Goal: Book appointment/travel/reservation

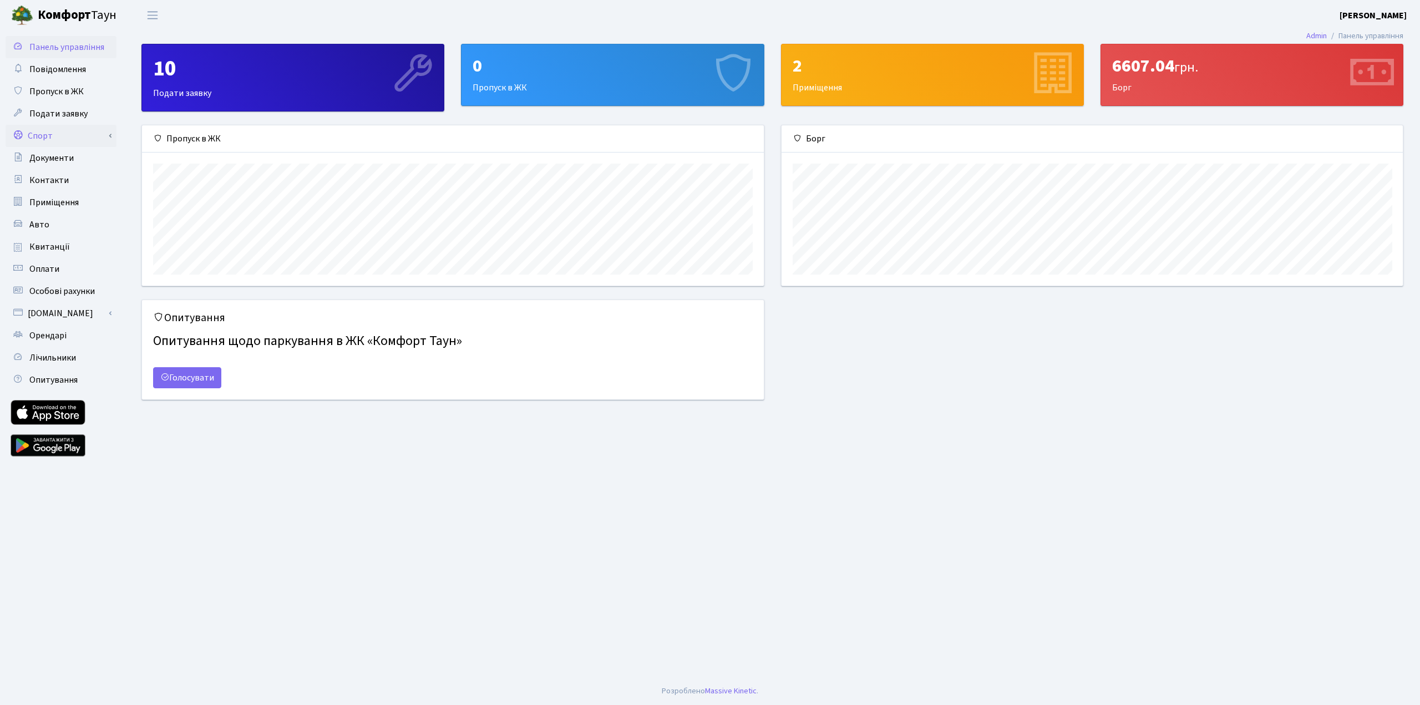
scroll to position [160, 621]
click at [54, 134] on link "Спорт" at bounding box center [61, 136] width 111 height 22
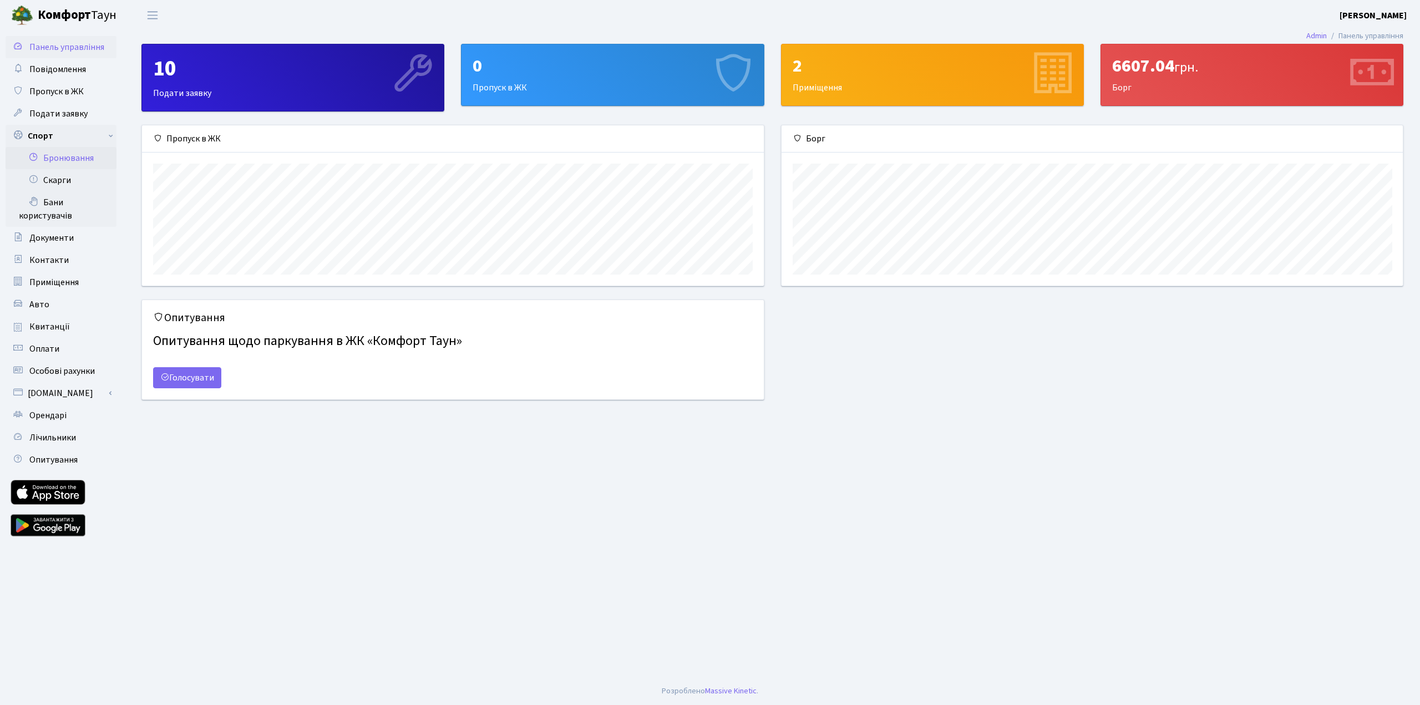
click at [68, 157] on link "Бронювання" at bounding box center [61, 158] width 111 height 22
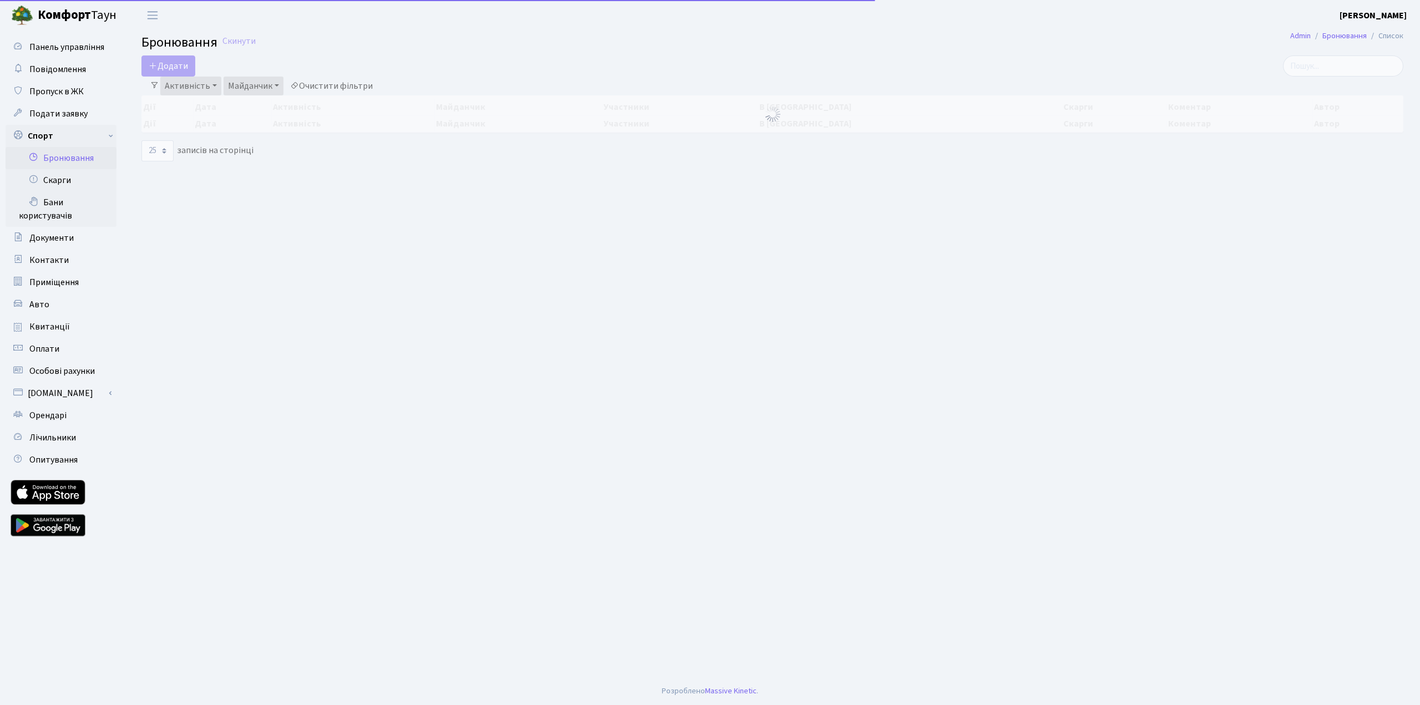
select select "25"
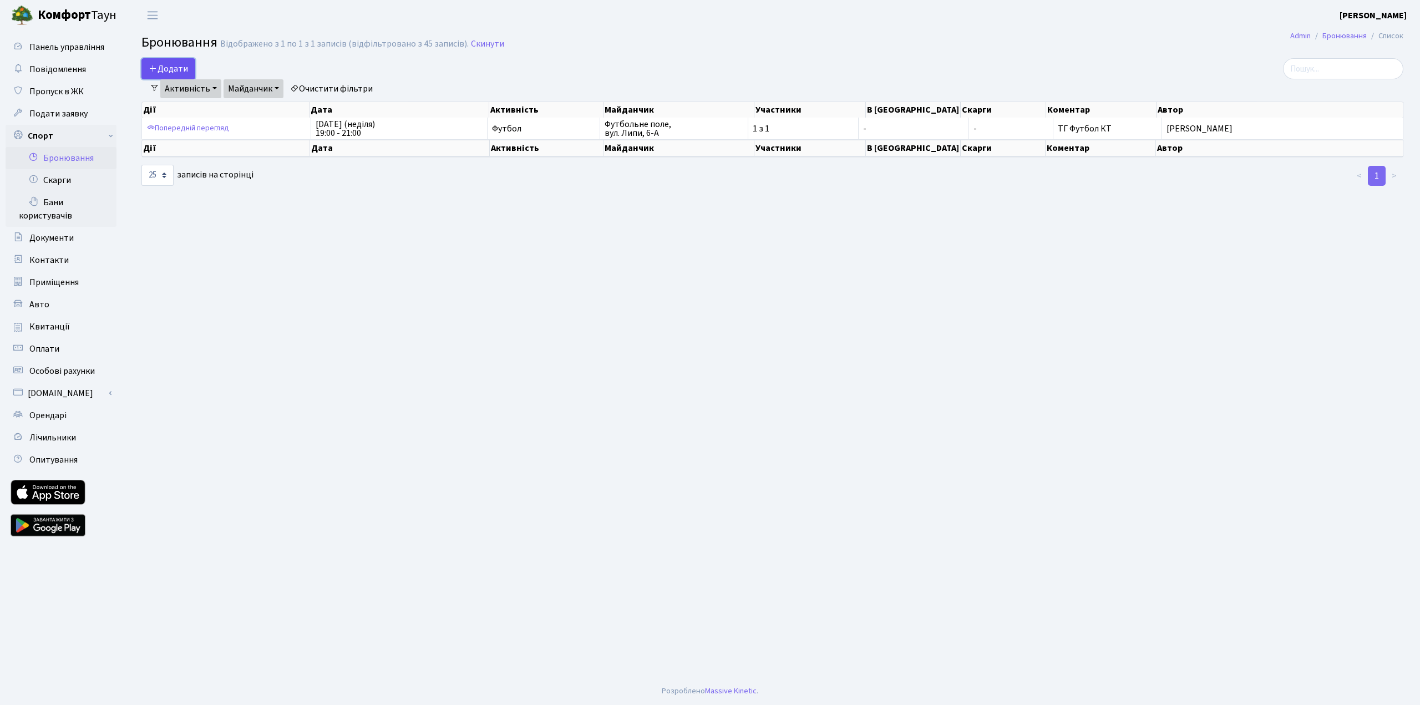
click at [175, 69] on button "Додати" at bounding box center [168, 68] width 54 height 21
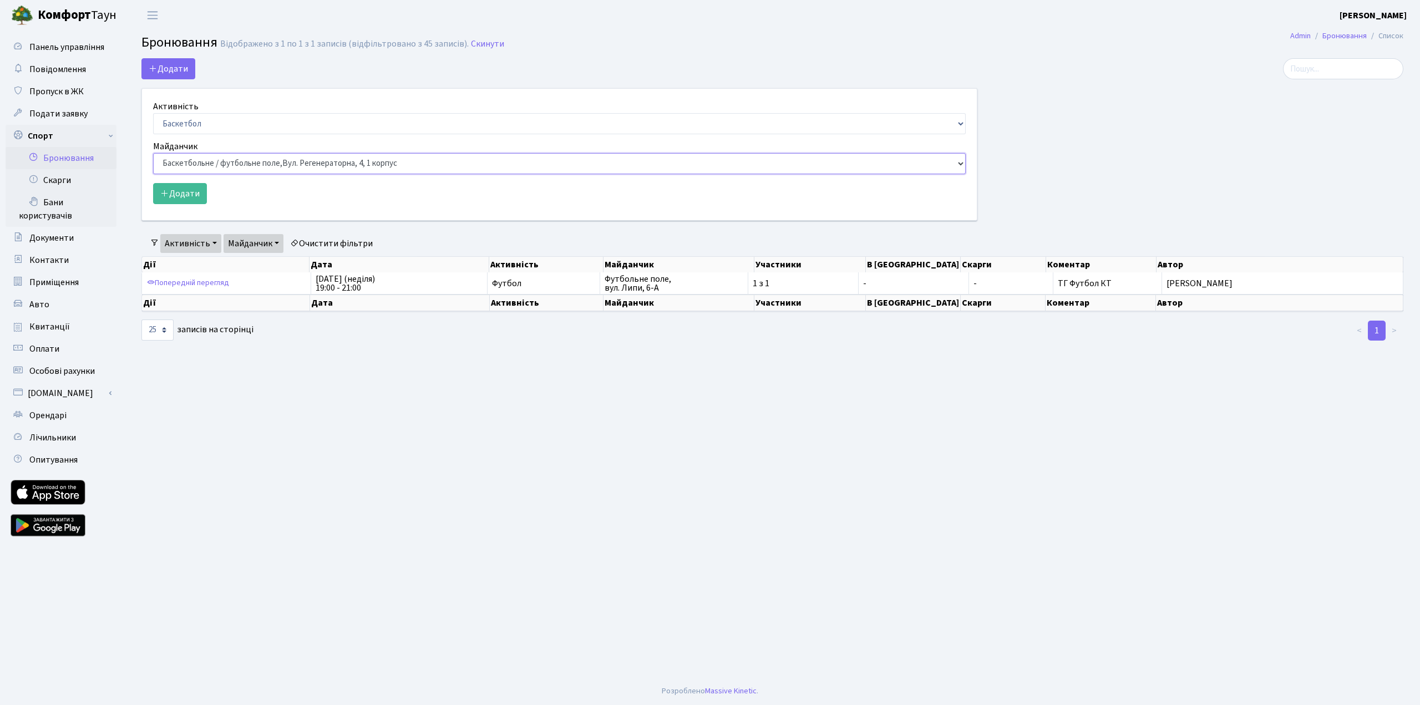
click at [218, 164] on select "Баскетбольне / футбольне поле, [GEOGRAPHIC_DATA]. [STREET_ADDRESS]. [STREET_ADD…" at bounding box center [559, 163] width 812 height 21
select select "10"
click at [153, 153] on select "Баскетбольне / футбольне поле, Вул. Регенераторна, 4, 1 корпус Баскетбольне пол…" at bounding box center [559, 163] width 812 height 21
click at [187, 196] on button "Додати" at bounding box center [180, 193] width 54 height 21
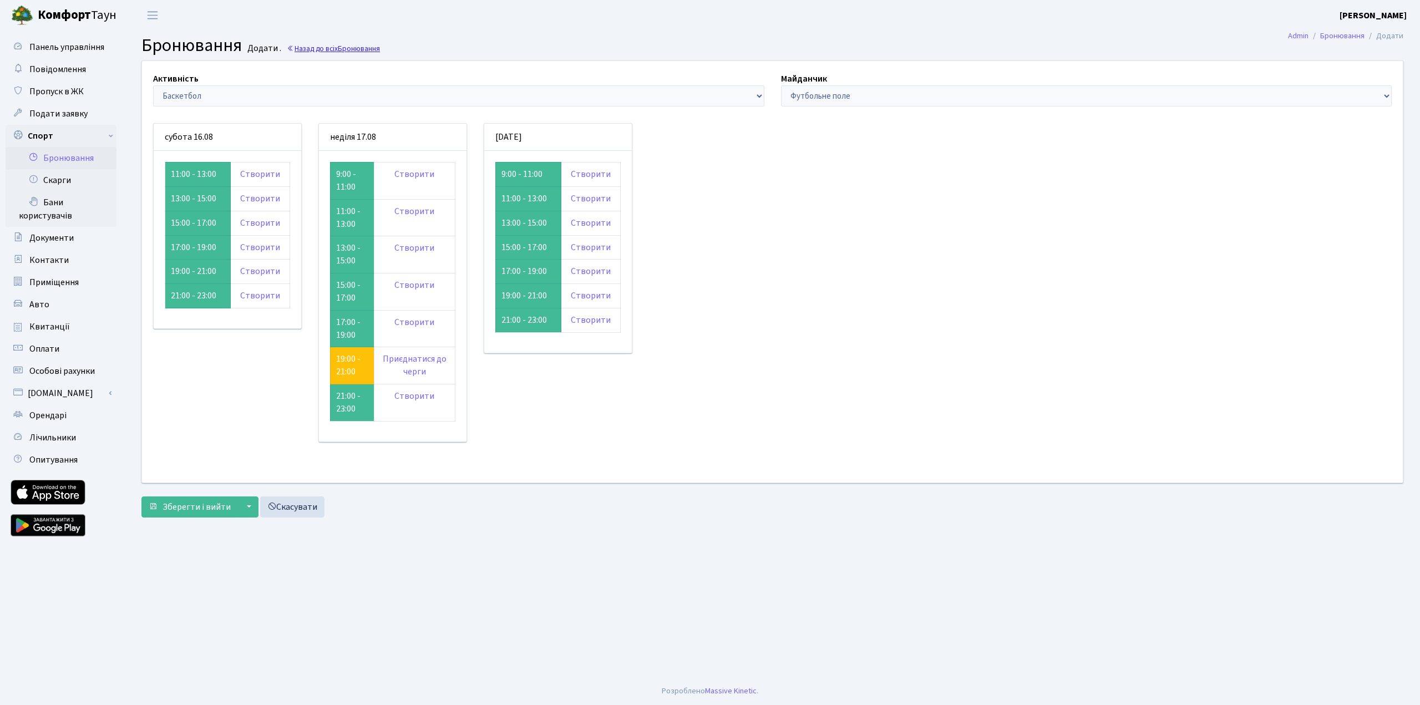
click at [331, 50] on link "Назад до всіх Бронювання" at bounding box center [333, 48] width 93 height 11
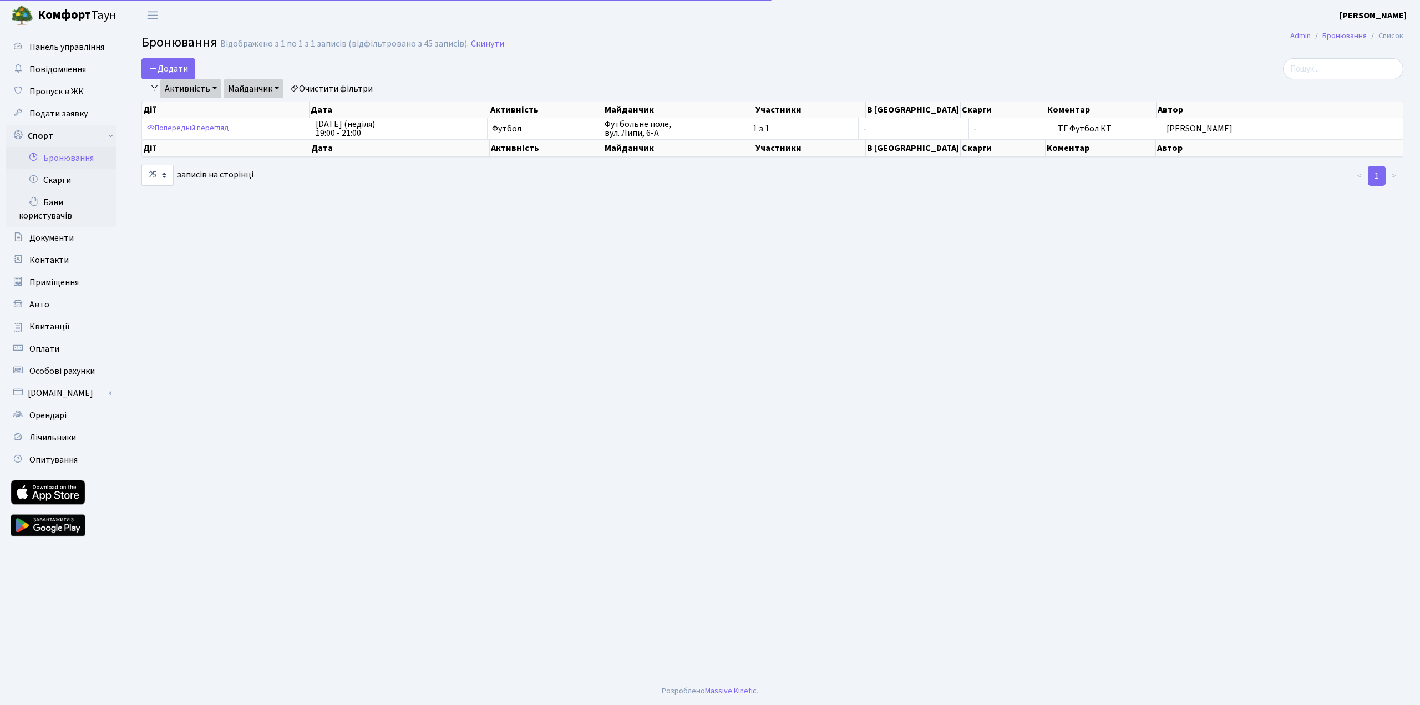
select select "25"
click at [195, 88] on link "Активність" at bounding box center [190, 88] width 61 height 19
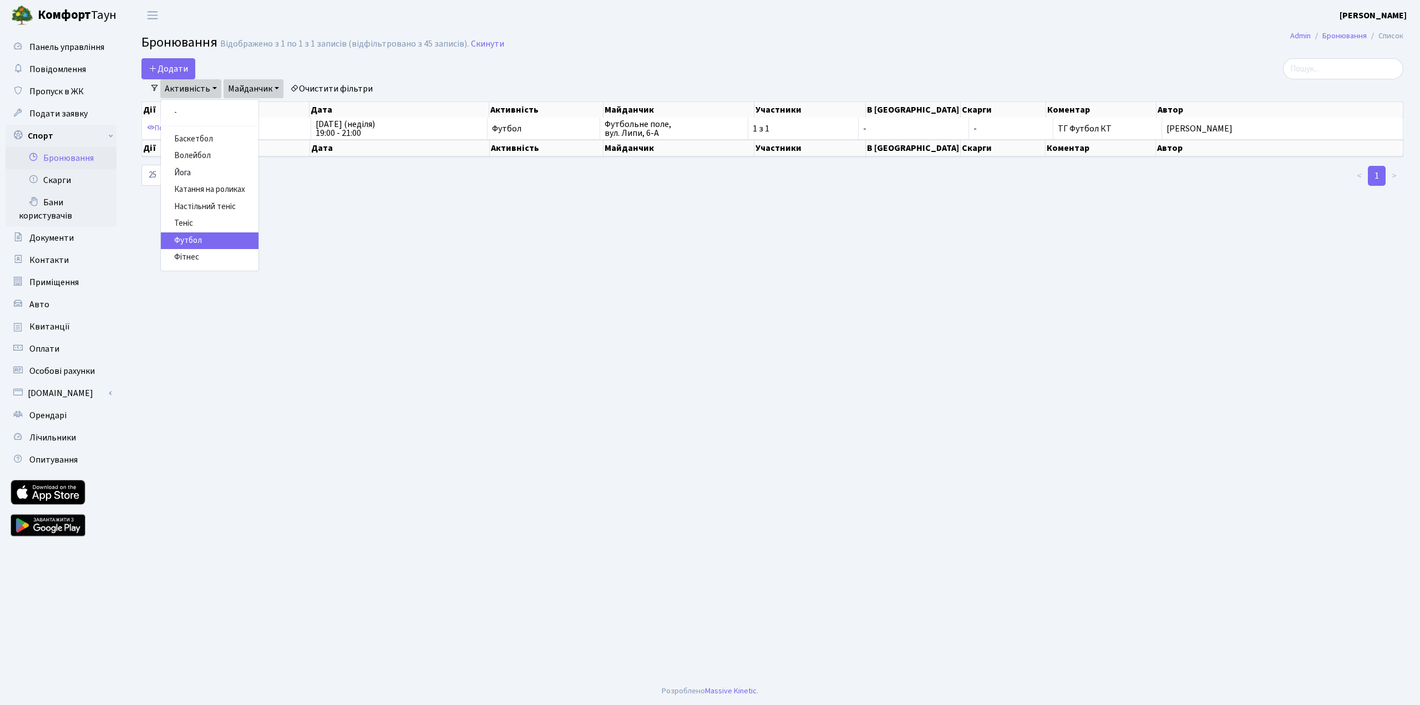
click at [195, 88] on link "Активність" at bounding box center [190, 88] width 61 height 19
click at [164, 67] on button "Додати" at bounding box center [168, 68] width 54 height 21
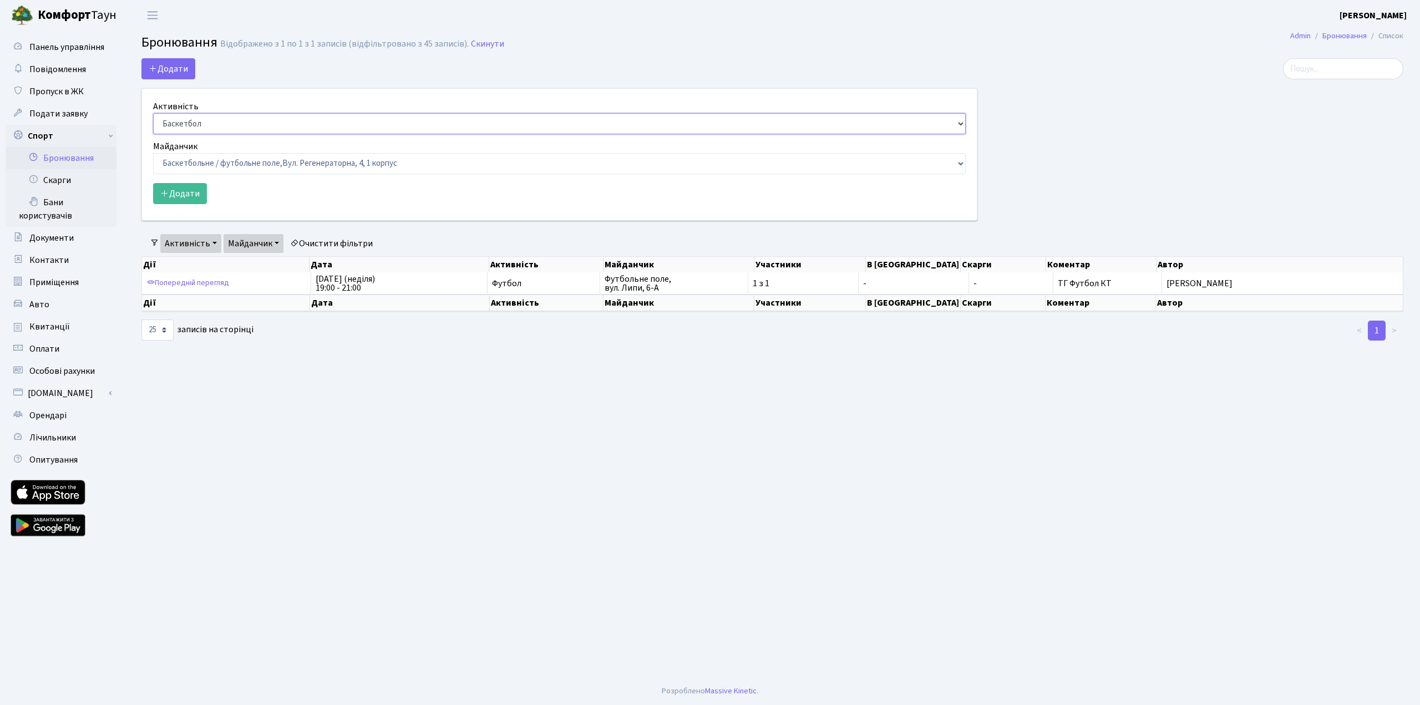
click at [204, 121] on select "Баскетбол Волейбол Йога Катання на роликах Настільний теніс Теніс Футбол Фітнес" at bounding box center [559, 123] width 812 height 21
select select "2"
click at [153, 113] on select "Баскетбол Волейбол Йога Катання на роликах Настільний теніс Теніс Футбол Фітнес" at bounding box center [559, 123] width 812 height 21
click at [247, 162] on select "Баскетбольне / футбольне поле, Вул. Регенераторна, 4, 1 корпус Баскетбольне пол…" at bounding box center [559, 163] width 812 height 21
select select "10"
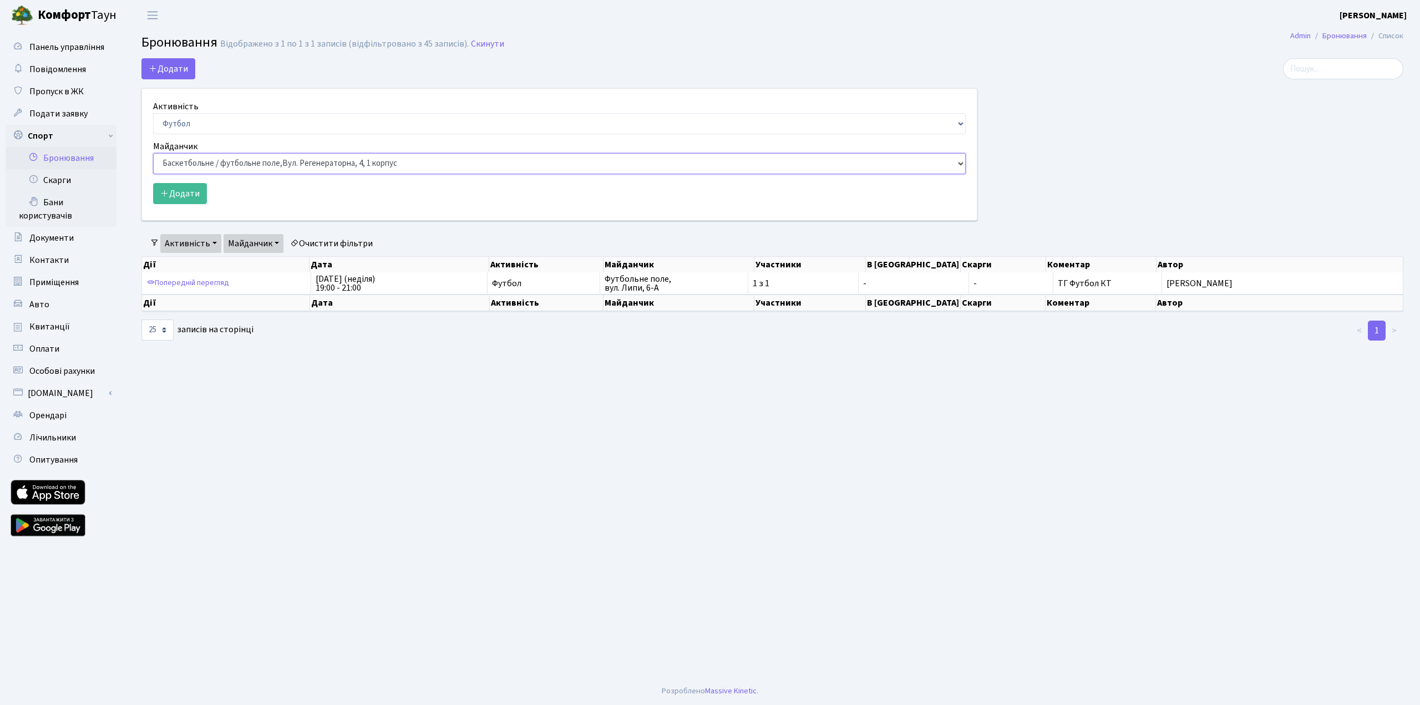
click at [153, 153] on select "Баскетбольне / футбольне поле, Вул. Регенераторна, 4, 1 корпус Баскетбольне пол…" at bounding box center [559, 163] width 812 height 21
click at [185, 191] on button "Додати" at bounding box center [180, 193] width 54 height 21
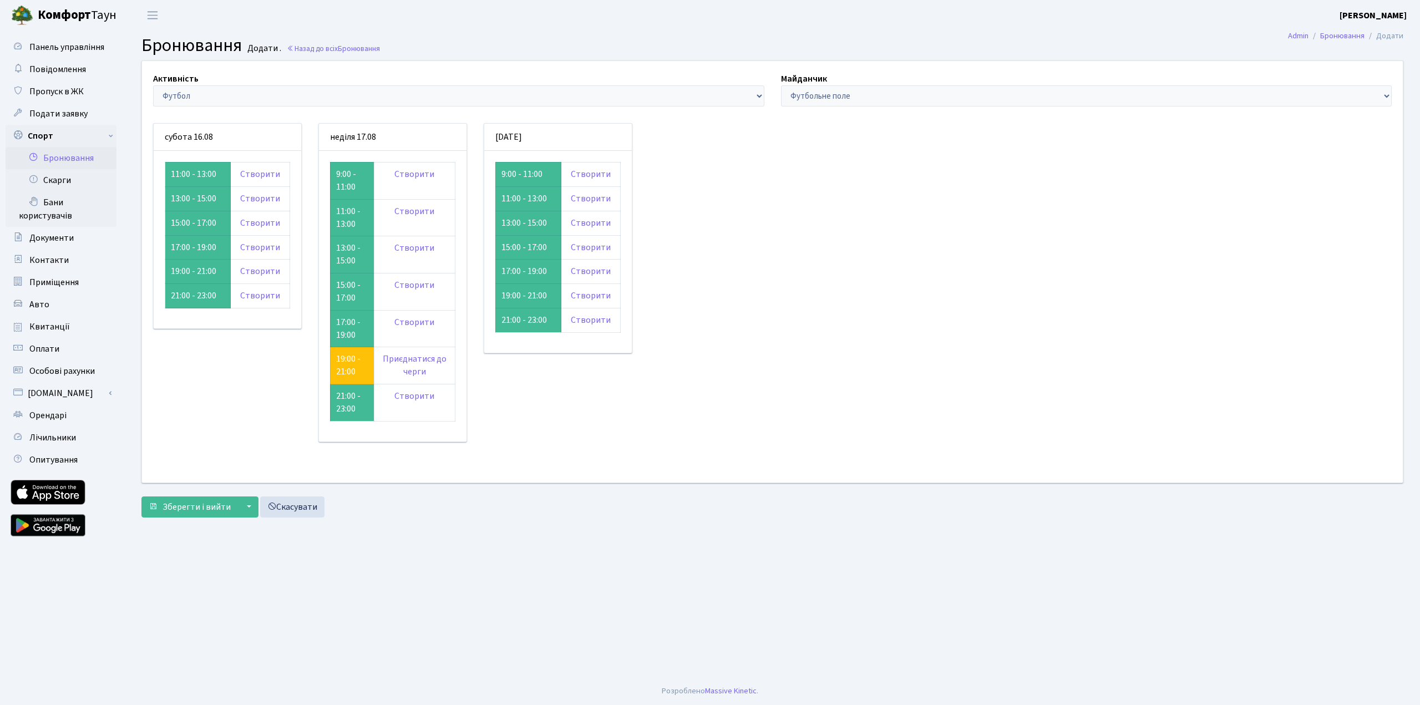
click at [569, 83] on div "Активність - Баскетбол Волейбол Йога Катання на роликах Настільний теніс Теніс …" at bounding box center [459, 89] width 628 height 34
click at [248, 509] on button "▼" at bounding box center [247, 506] width 21 height 21
click at [248, 422] on div "субота 16.08 11:00 - 13:00 Створити Створити" at bounding box center [227, 289] width 165 height 332
click at [260, 274] on link "Створити" at bounding box center [260, 271] width 40 height 12
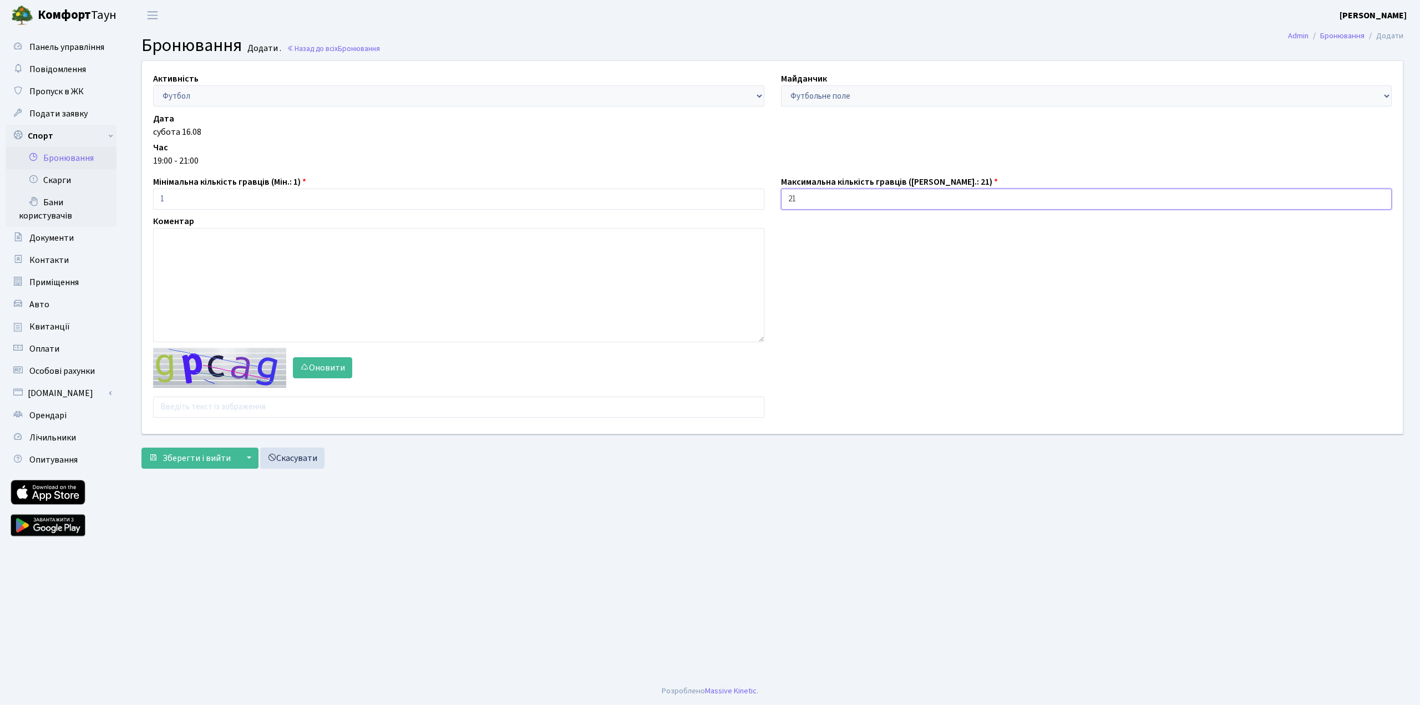
drag, startPoint x: 816, startPoint y: 202, endPoint x: 769, endPoint y: 205, distance: 46.6
click at [770, 205] on div "Активність - Баскетбол Волейбол Йога Катання на роликах Настільний теніс Теніс …" at bounding box center [772, 247] width 1277 height 373
type input "1"
click at [217, 410] on input "text" at bounding box center [458, 407] width 611 height 21
type input "о"
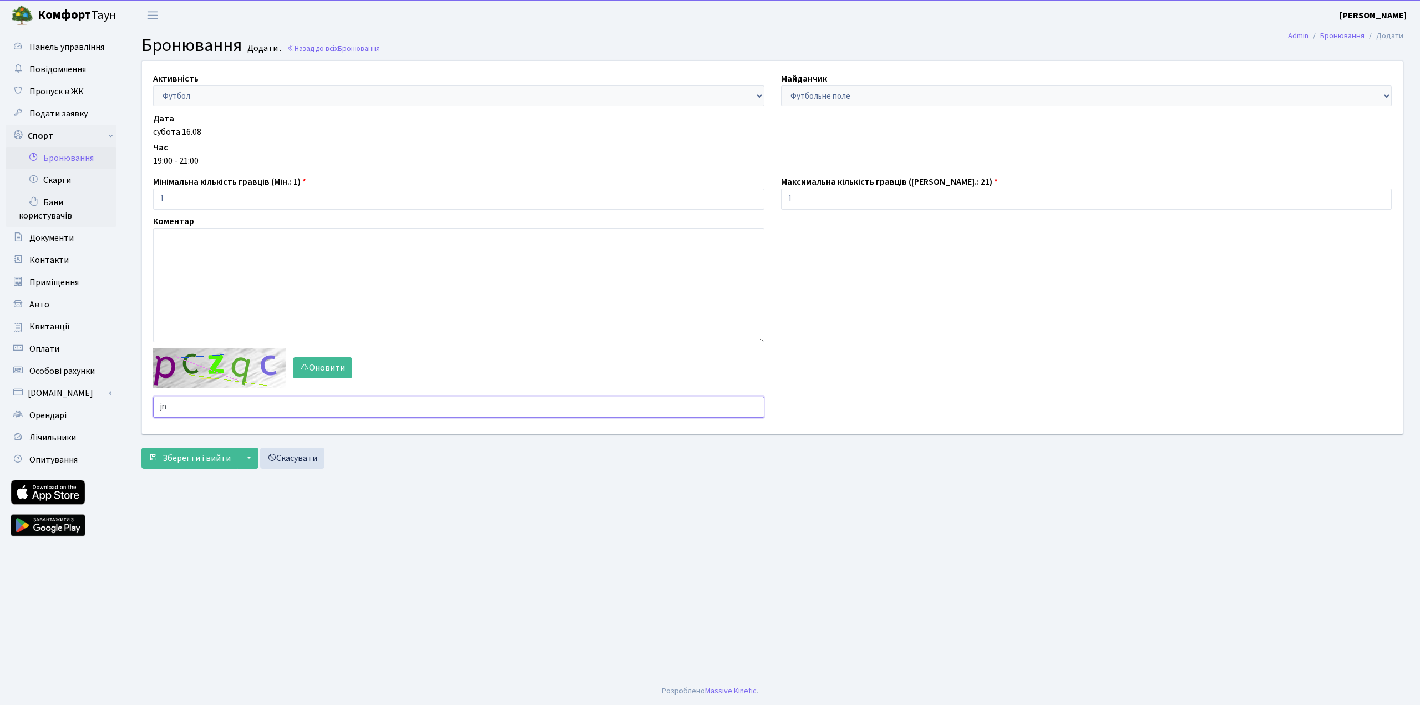
type input "j"
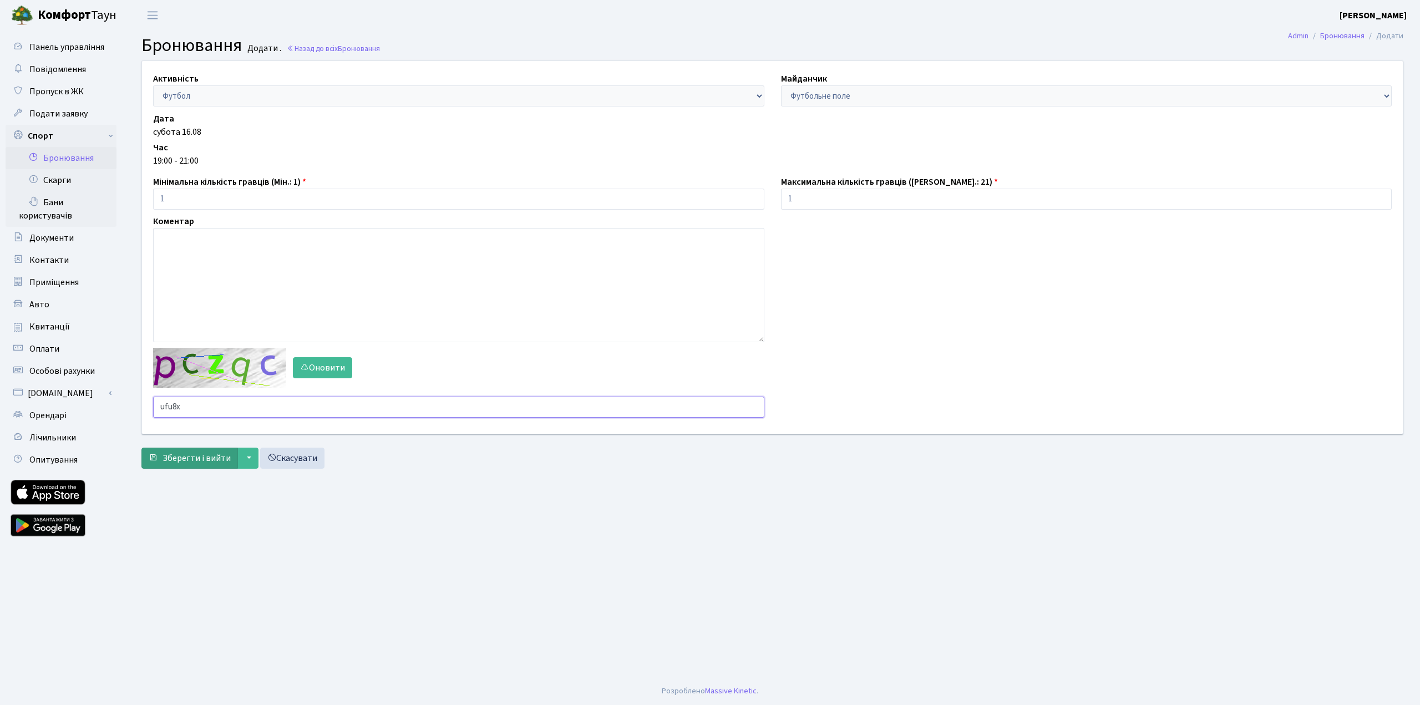
type input "ufu8x"
click at [206, 465] on button "Зберегти і вийти" at bounding box center [189, 458] width 97 height 21
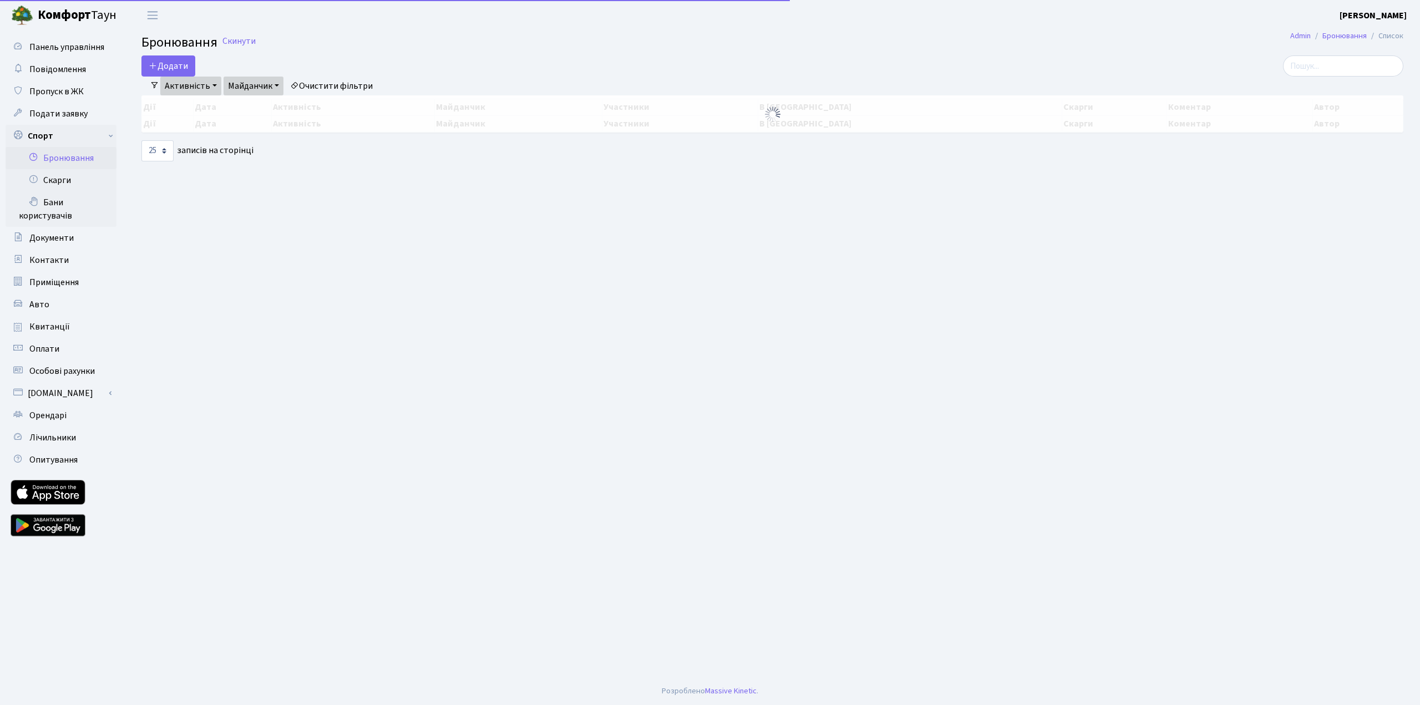
select select "25"
